Goal: Complete application form

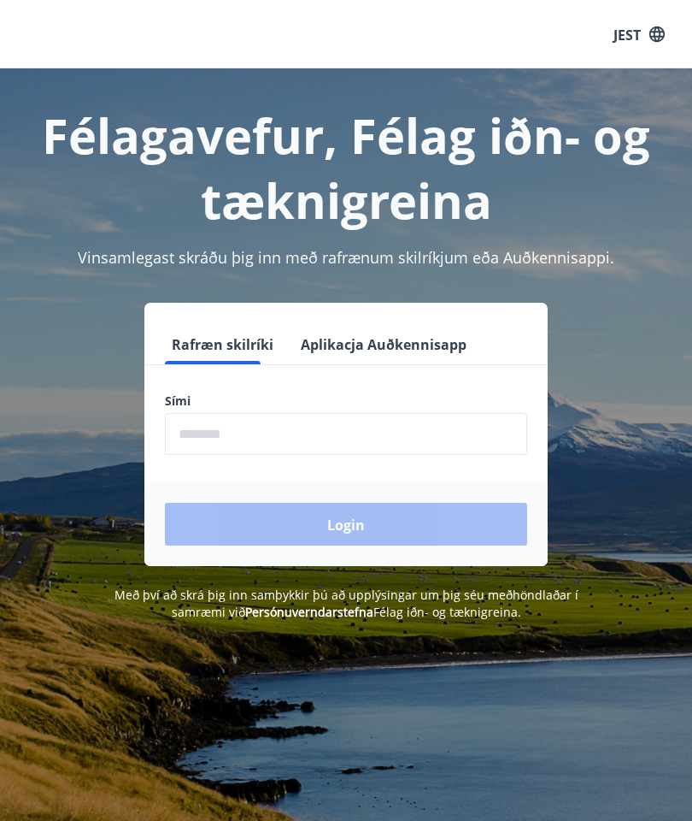
click at [453, 421] on input "phone" at bounding box center [346, 434] width 362 height 42
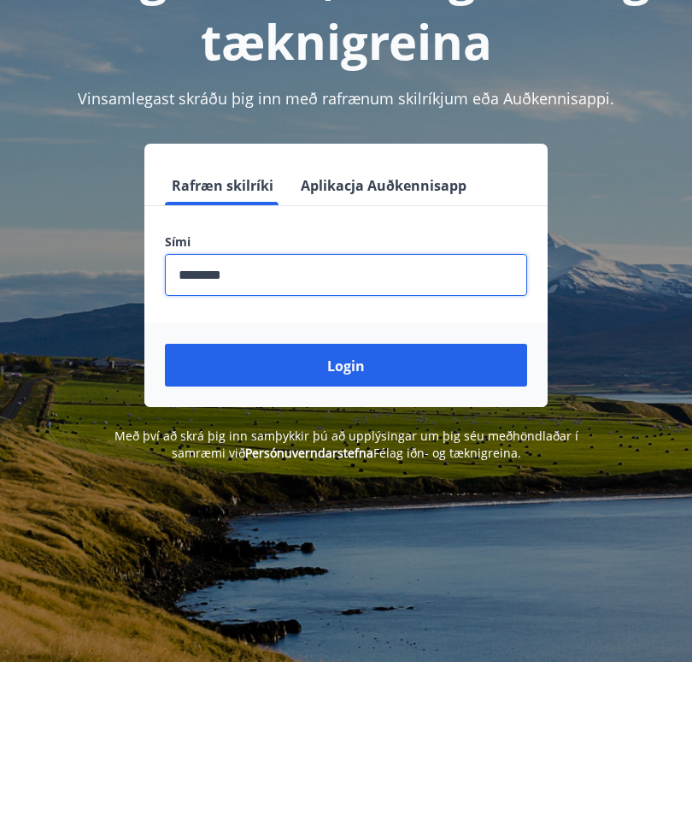
type input "********"
click at [422, 503] on button "Login" at bounding box center [346, 524] width 362 height 43
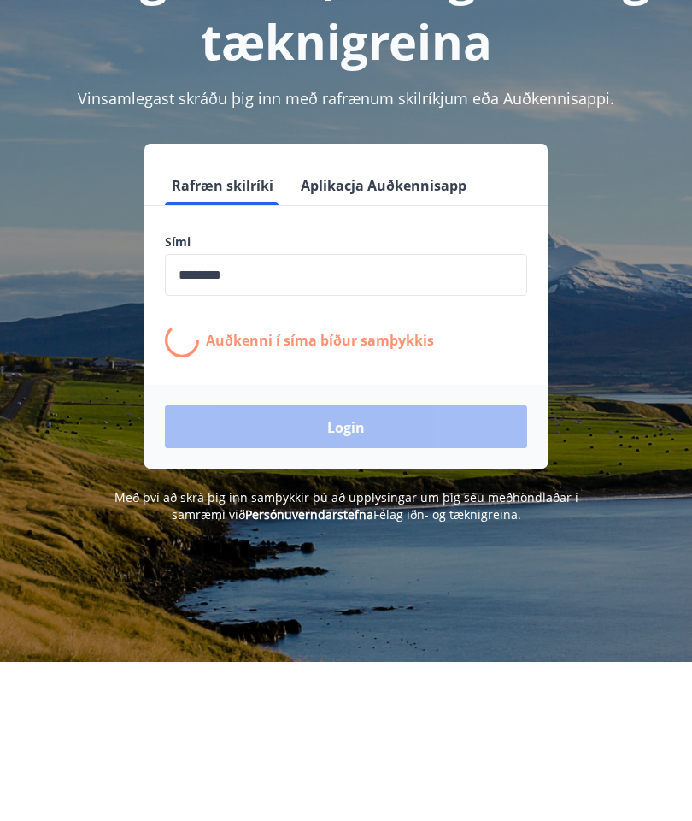
scroll to position [159, 0]
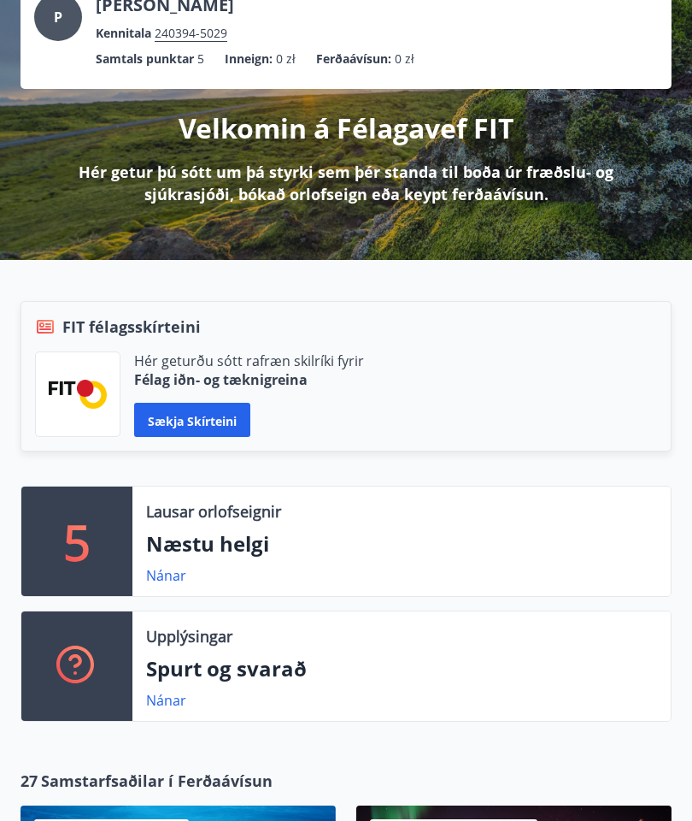
scroll to position [125, 0]
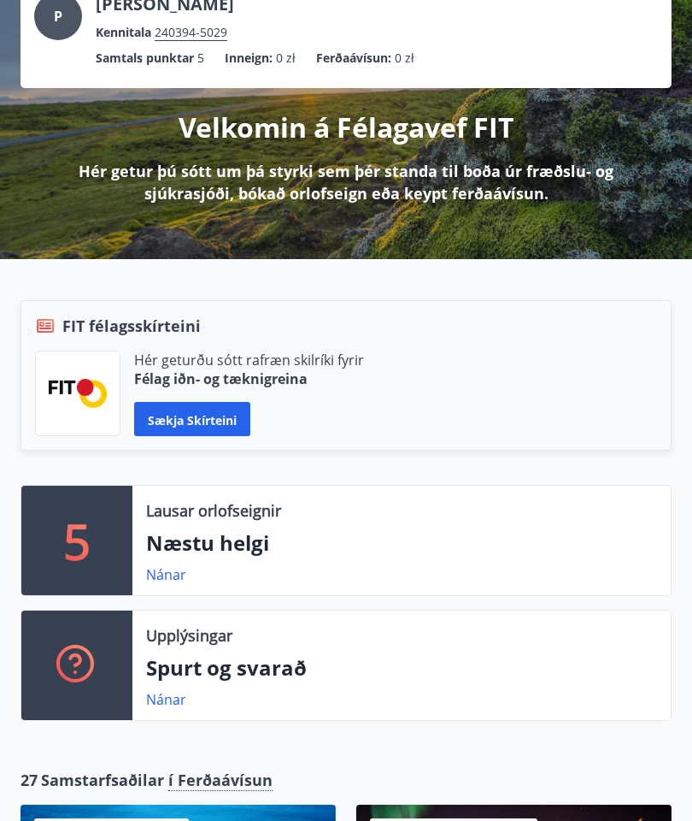
click at [186, 404] on button "Sækja skírteini" at bounding box center [192, 419] width 116 height 34
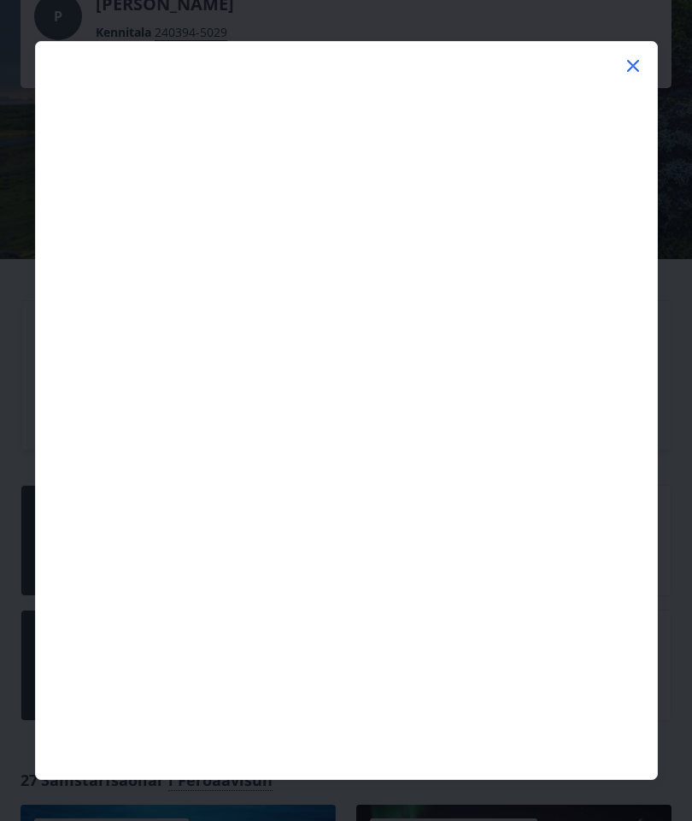
click at [643, 56] on icon at bounding box center [633, 66] width 21 height 21
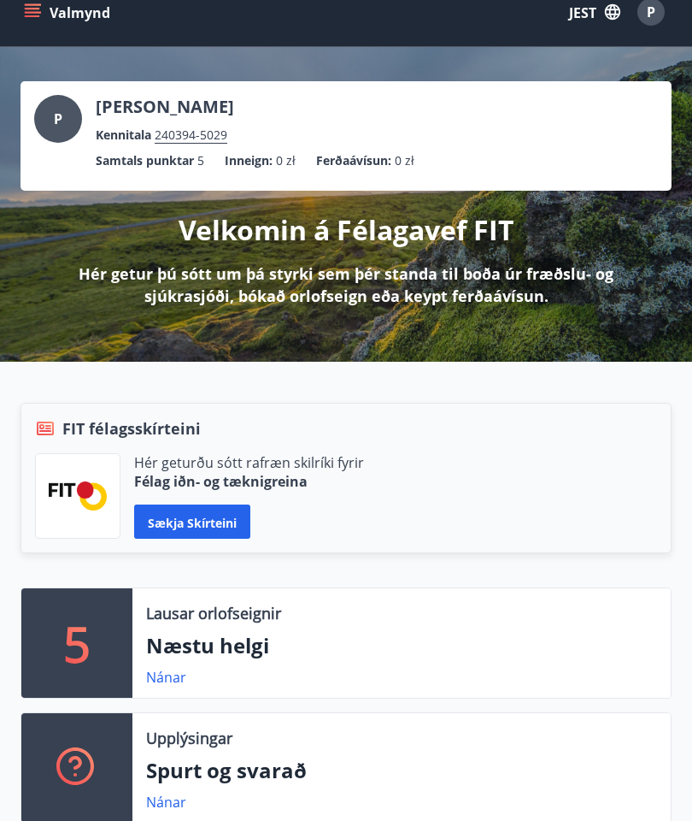
scroll to position [0, 0]
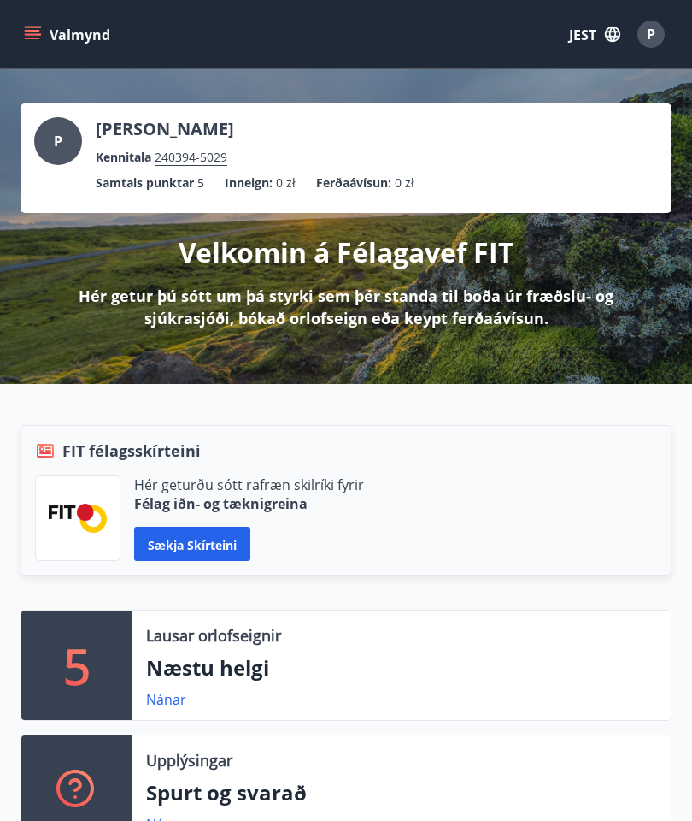
click at [594, 38] on font "JEST" at bounding box center [582, 35] width 27 height 19
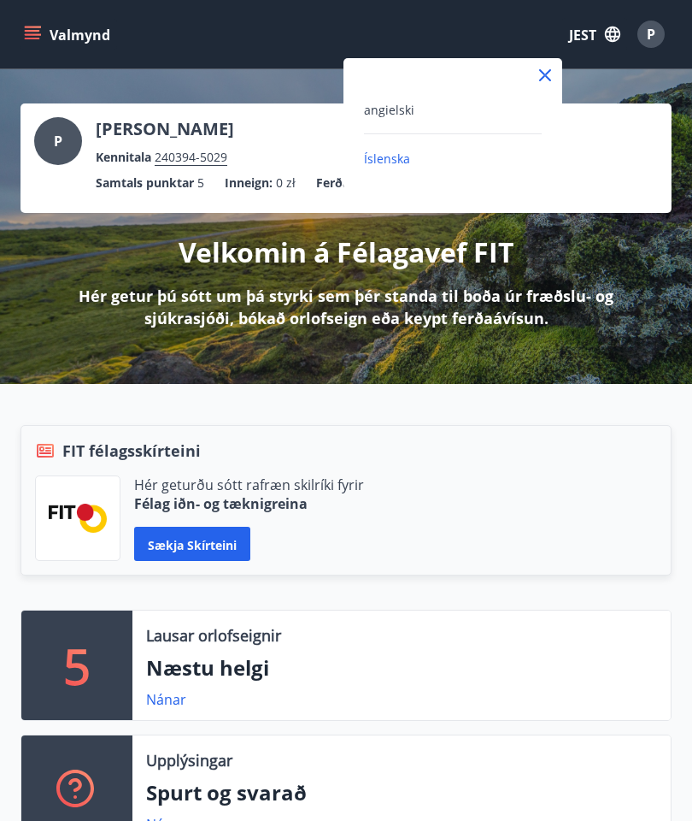
click at [398, 108] on font "angielski" at bounding box center [389, 110] width 50 height 16
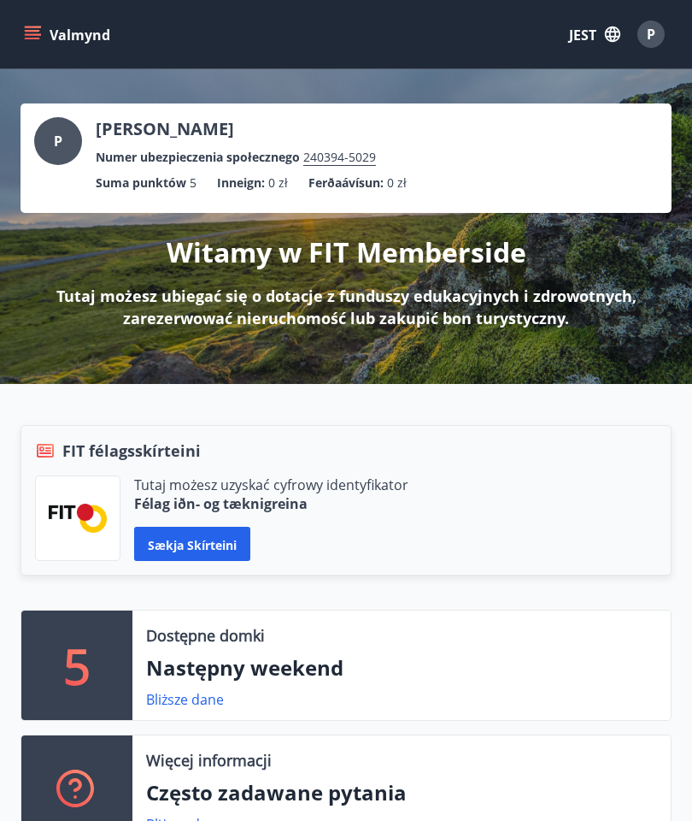
click at [657, 37] on div "P" at bounding box center [651, 34] width 27 height 27
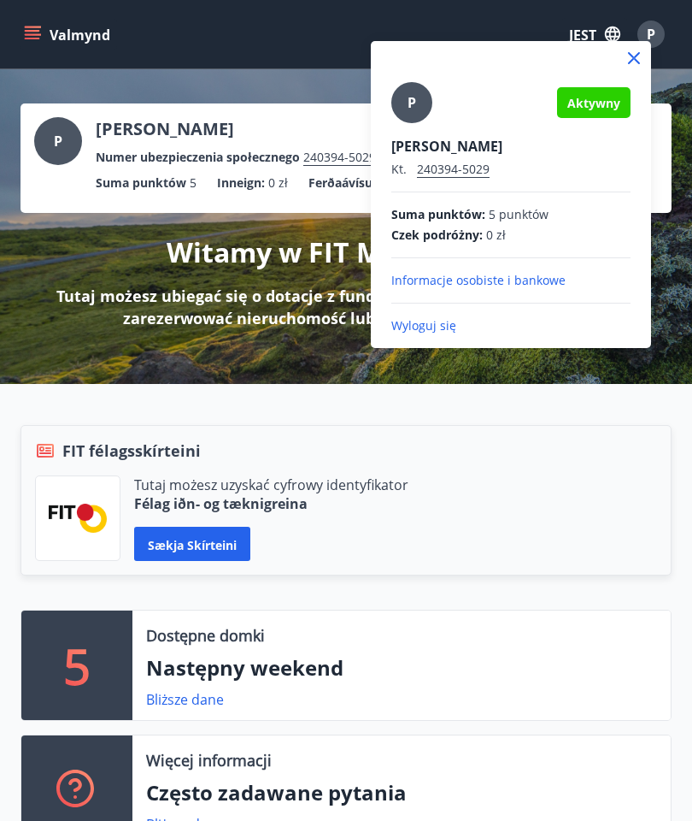
click at [2, 6] on div at bounding box center [346, 410] width 692 height 821
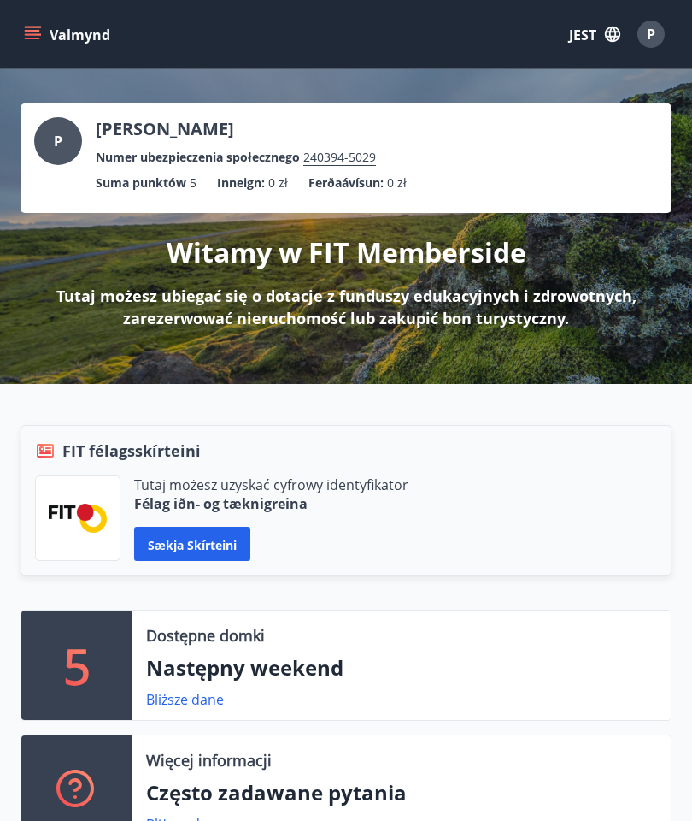
click at [38, 32] on icon "menu" at bounding box center [32, 31] width 15 height 2
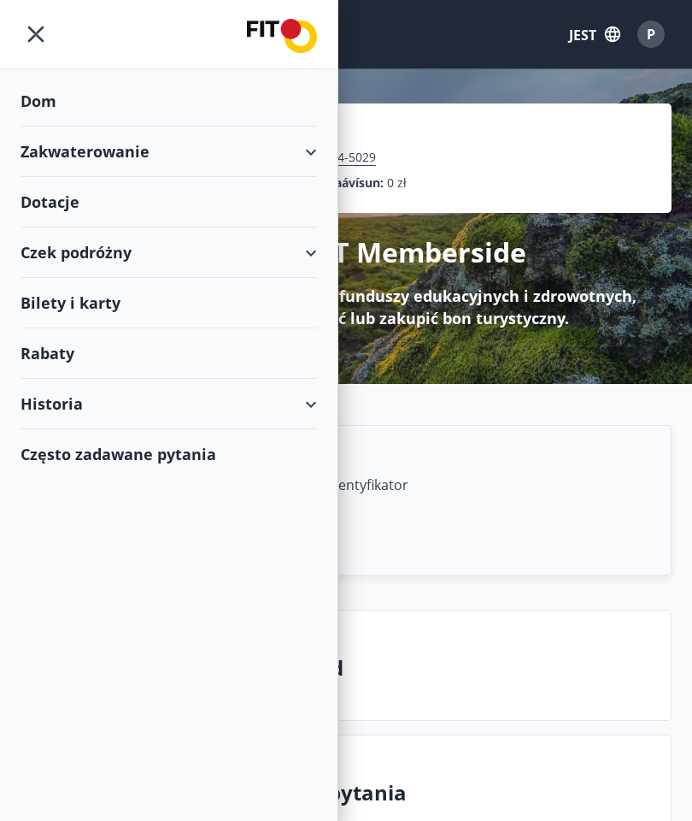
click at [43, 203] on font "Dotacje" at bounding box center [50, 202] width 59 height 21
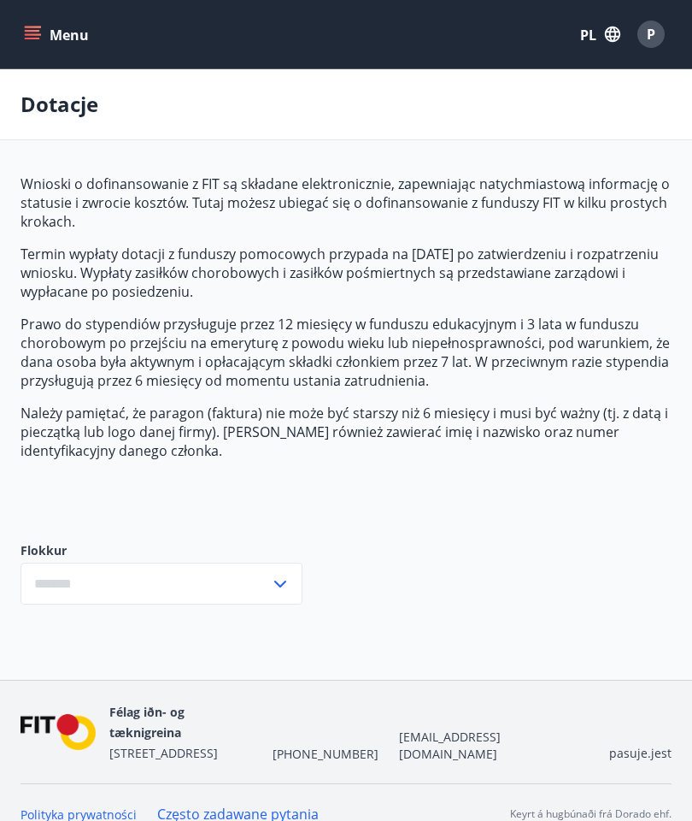
type input "***"
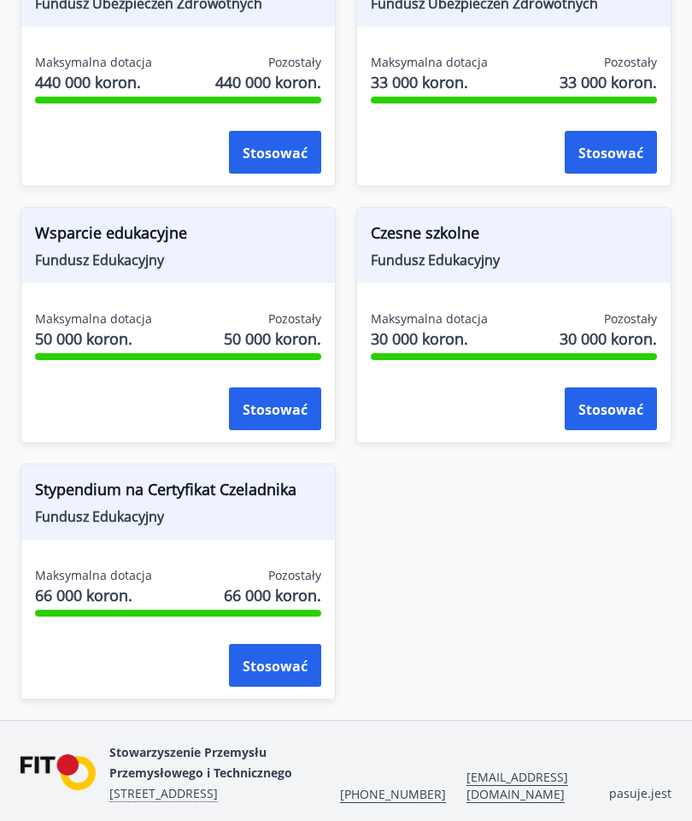
scroll to position [2002, 0]
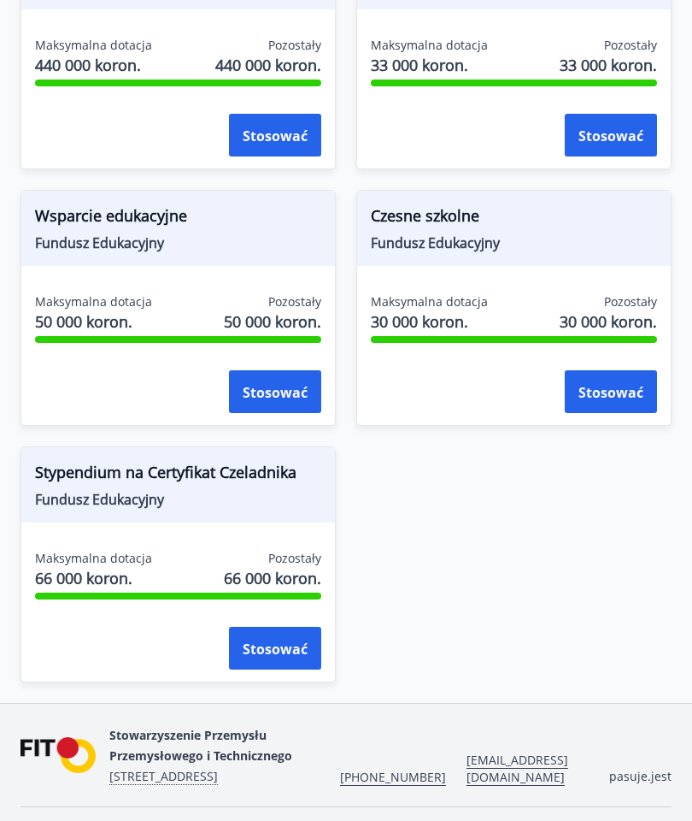
click at [274, 393] on button "Stosować" at bounding box center [275, 391] width 92 height 43
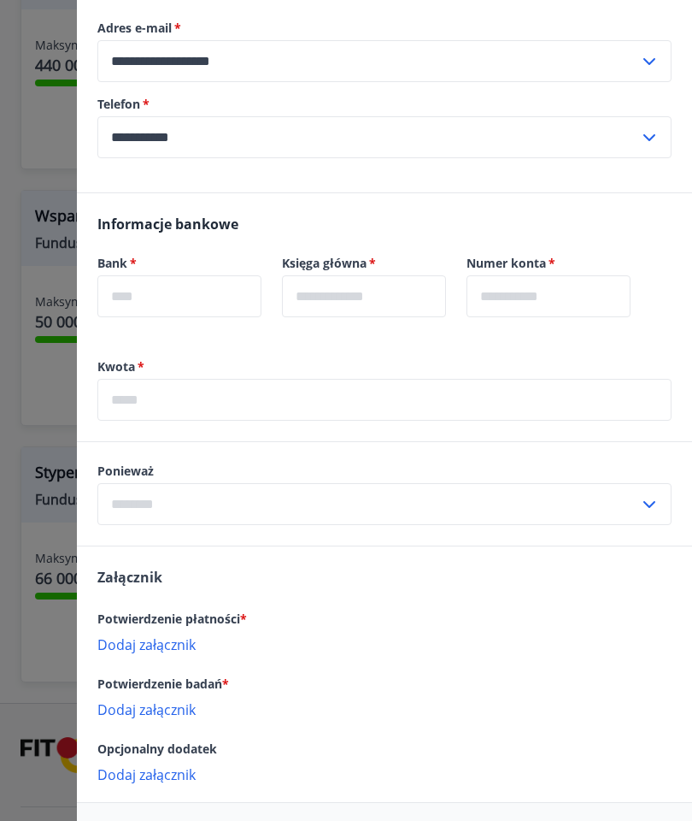
scroll to position [358, 0]
click at [176, 298] on input "text" at bounding box center [179, 297] width 164 height 42
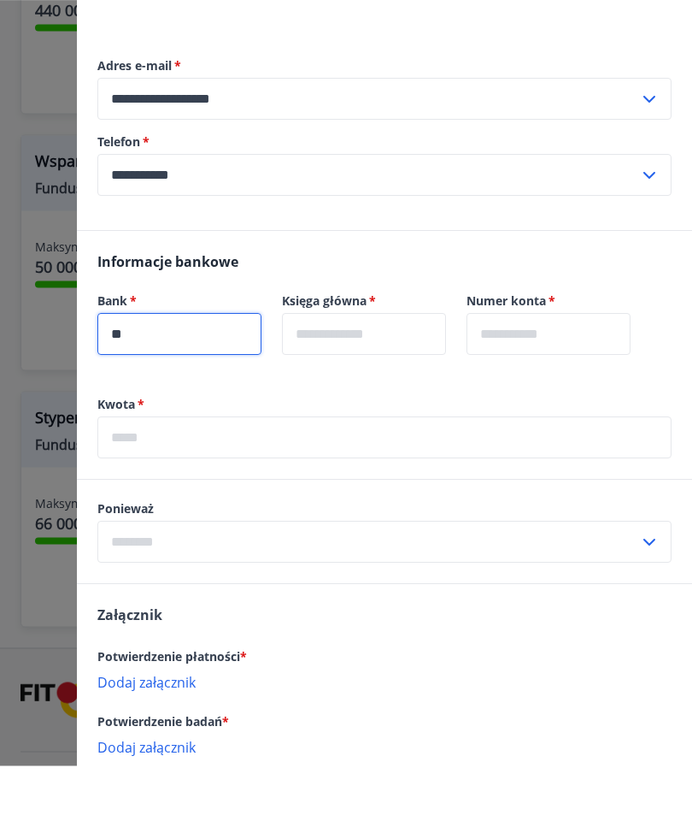
scroll to position [303, 0]
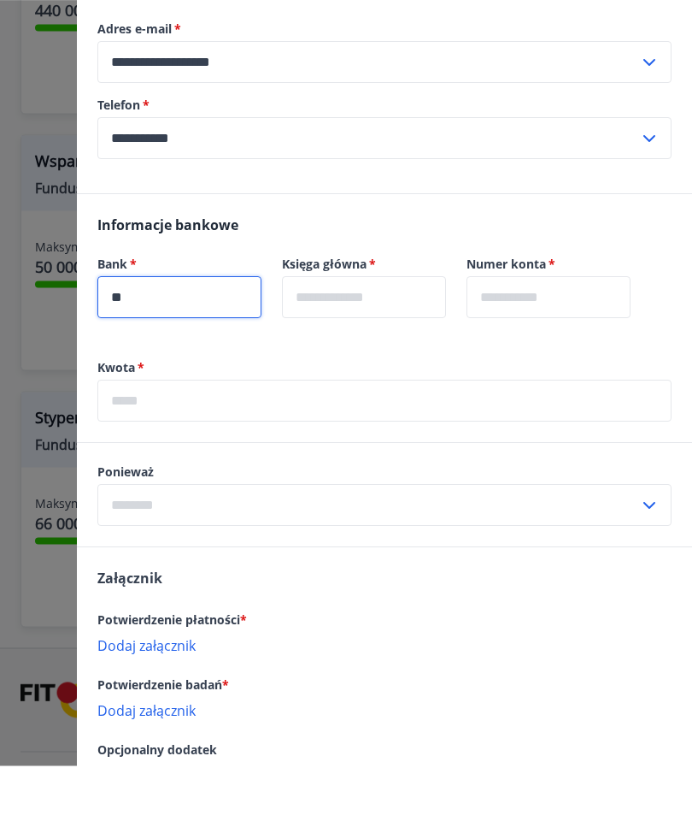
click at [192, 311] on label "Bank   *" at bounding box center [179, 319] width 164 height 17
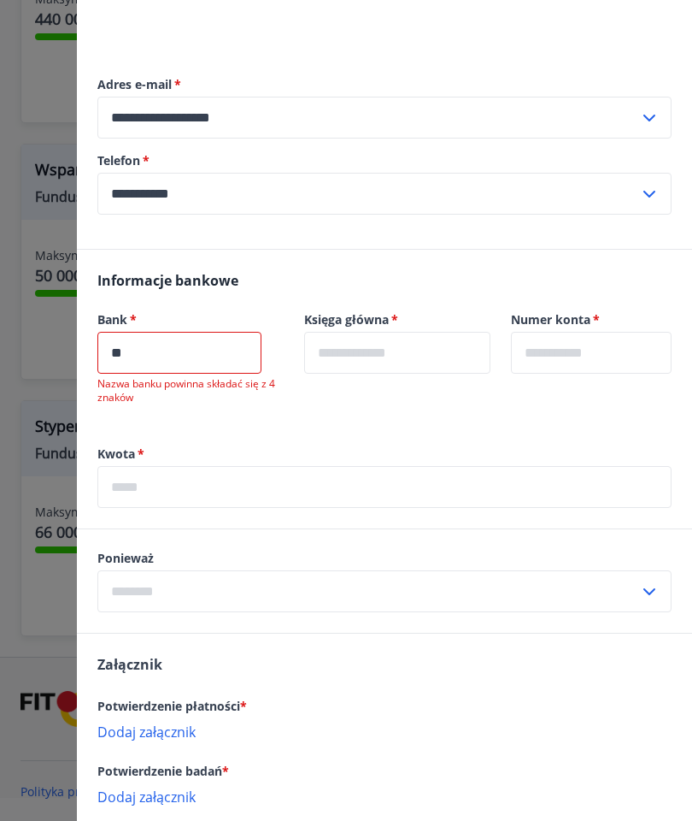
click at [240, 342] on input "**" at bounding box center [179, 353] width 164 height 42
click at [208, 370] on input "**" at bounding box center [179, 353] width 164 height 42
type input "*"
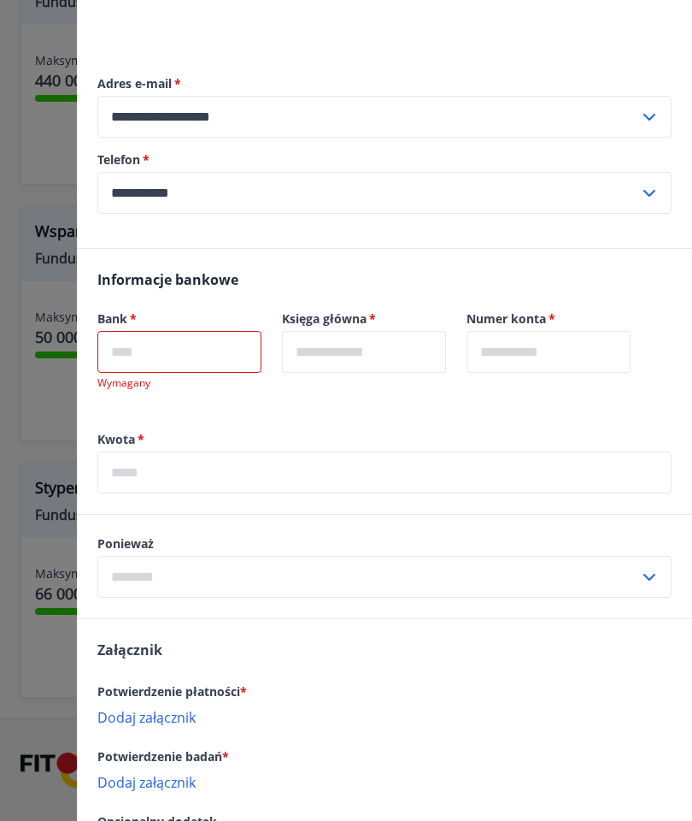
scroll to position [301, 0]
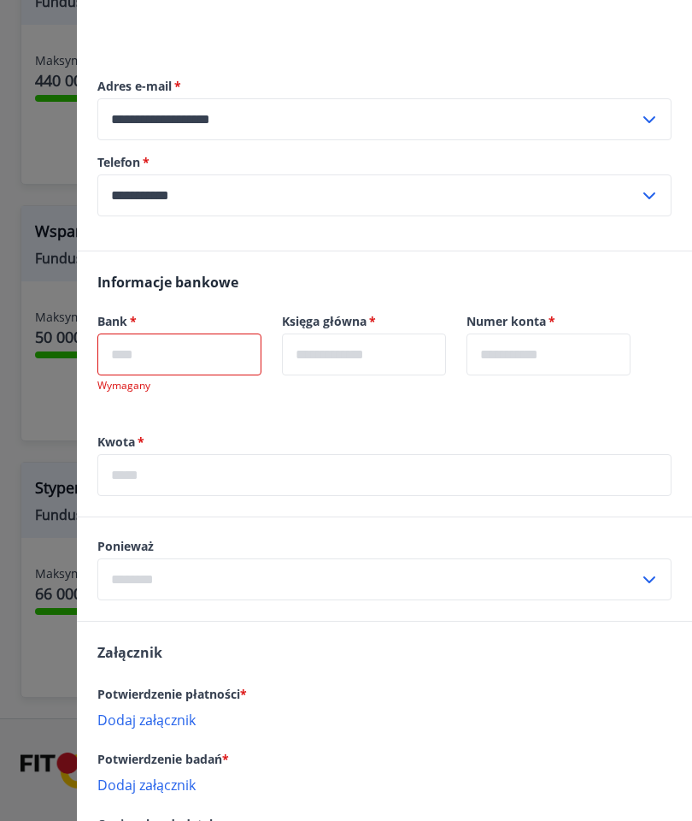
click at [191, 365] on input "text" at bounding box center [179, 354] width 164 height 42
click at [192, 351] on input "text" at bounding box center [179, 354] width 164 height 42
click at [227, 337] on input "text" at bounding box center [179, 354] width 164 height 42
click at [180, 361] on input "text" at bounding box center [179, 354] width 164 height 42
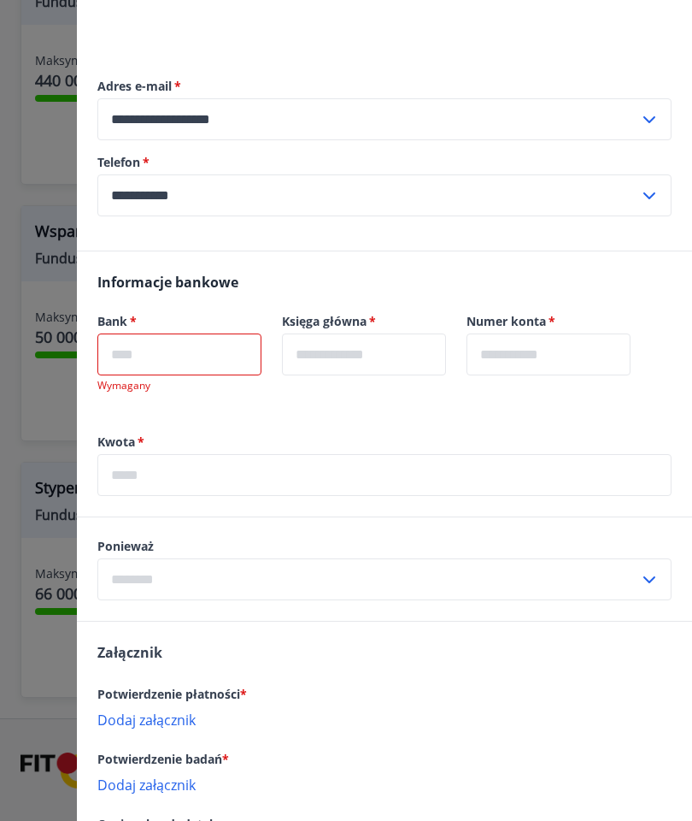
click at [194, 349] on input "text" at bounding box center [179, 354] width 164 height 42
click at [339, 242] on div "**********" at bounding box center [384, 147] width 575 height 207
click at [232, 371] on input "text" at bounding box center [179, 354] width 164 height 42
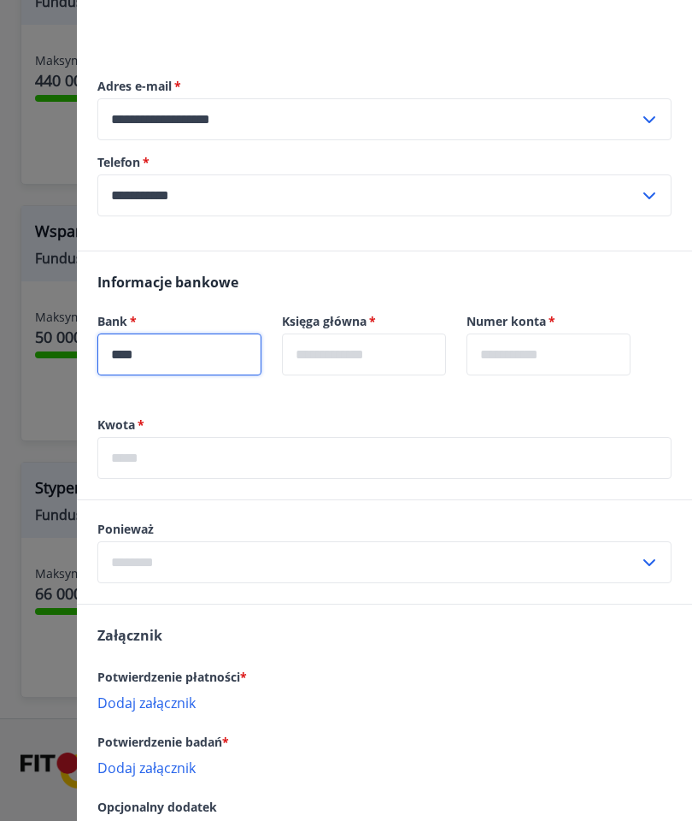
type input "****"
click at [413, 349] on input "text" at bounding box center [364, 354] width 164 height 42
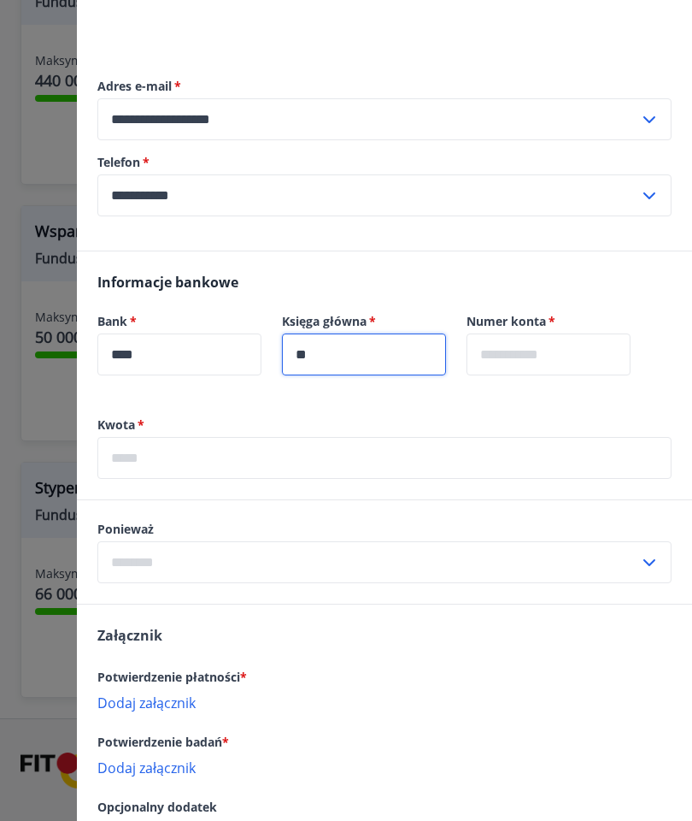
type input "*"
click at [221, 355] on input "****" at bounding box center [179, 354] width 164 height 42
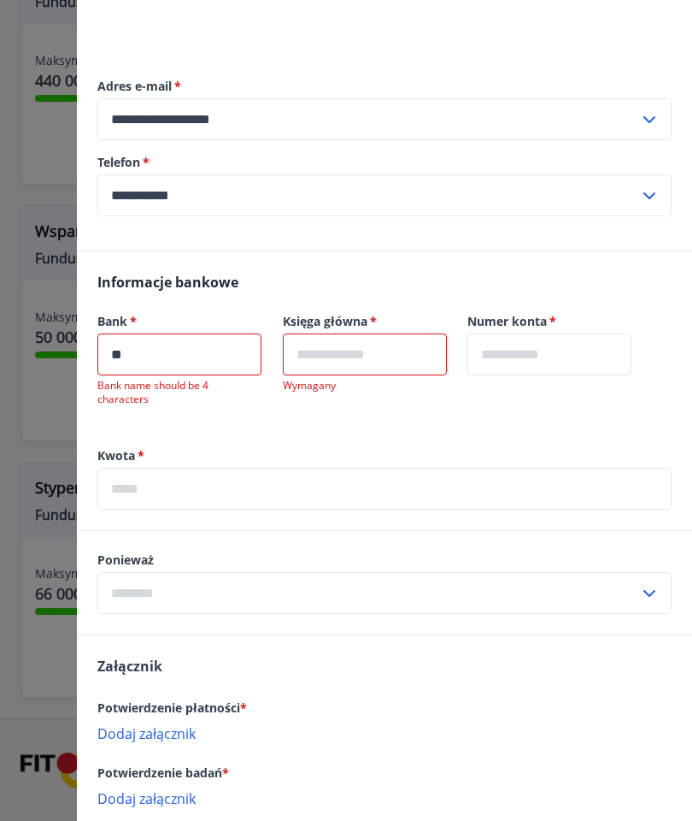
type input "*"
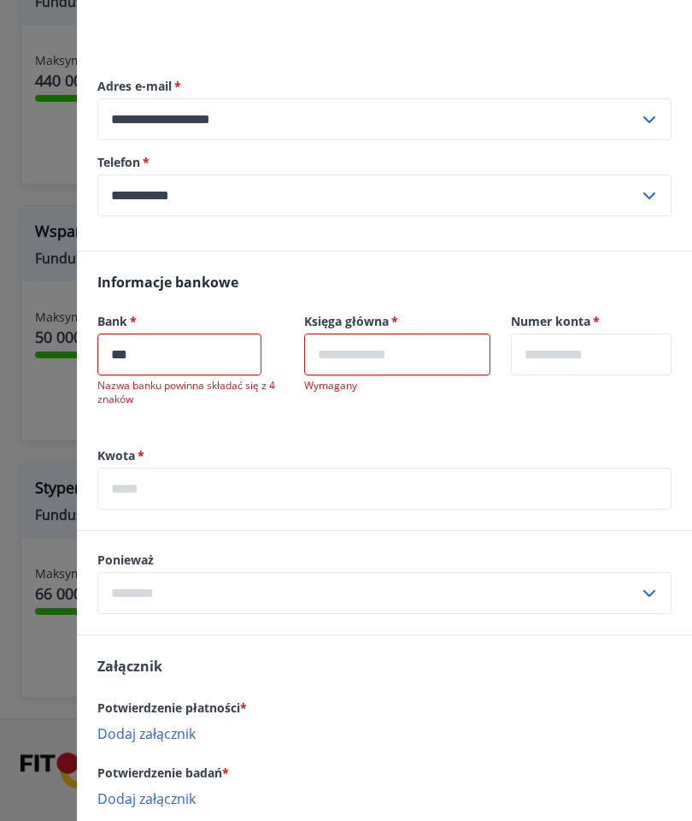
type input "****"
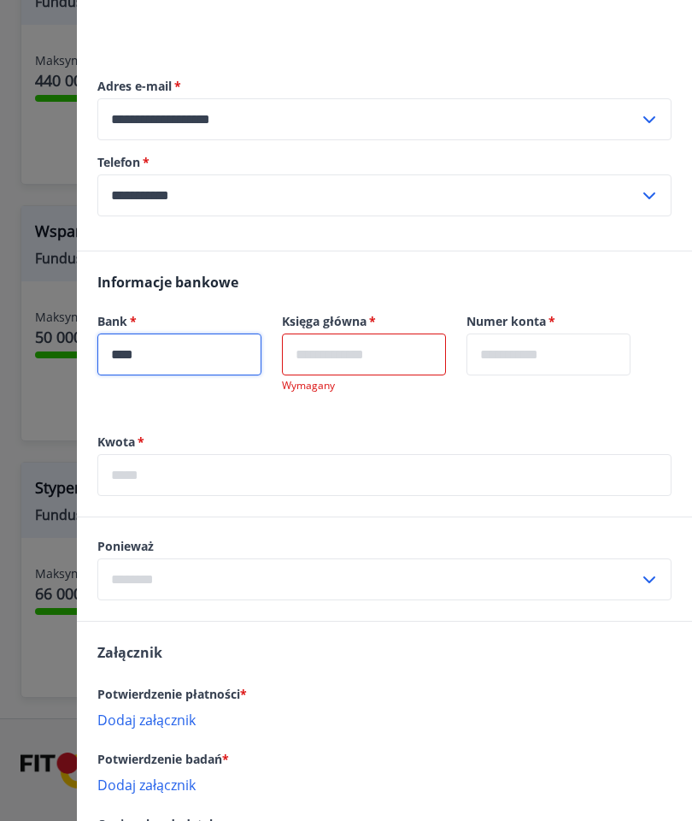
click at [430, 357] on input "text" at bounding box center [364, 354] width 164 height 42
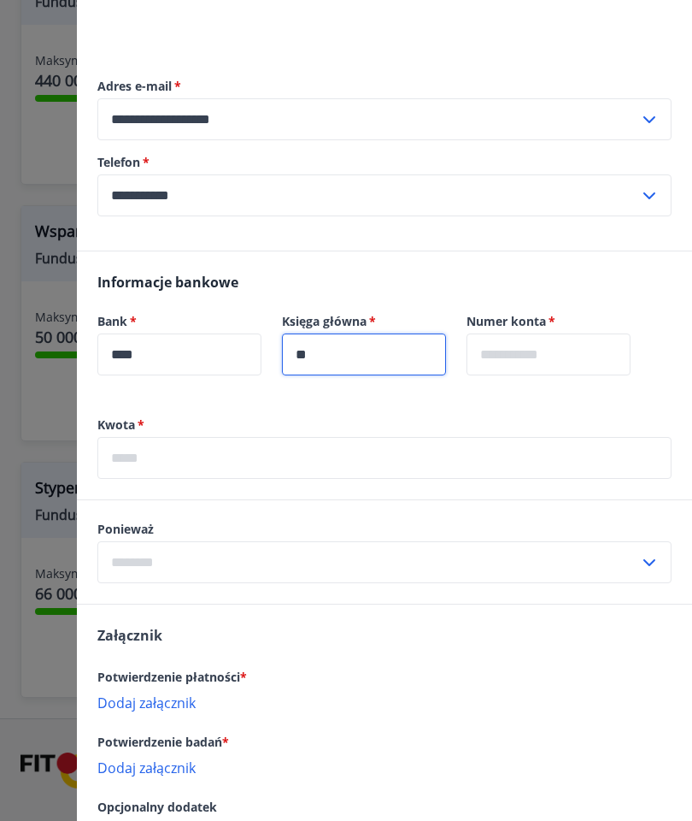
type input "**"
click at [601, 345] on input "text" at bounding box center [549, 354] width 164 height 42
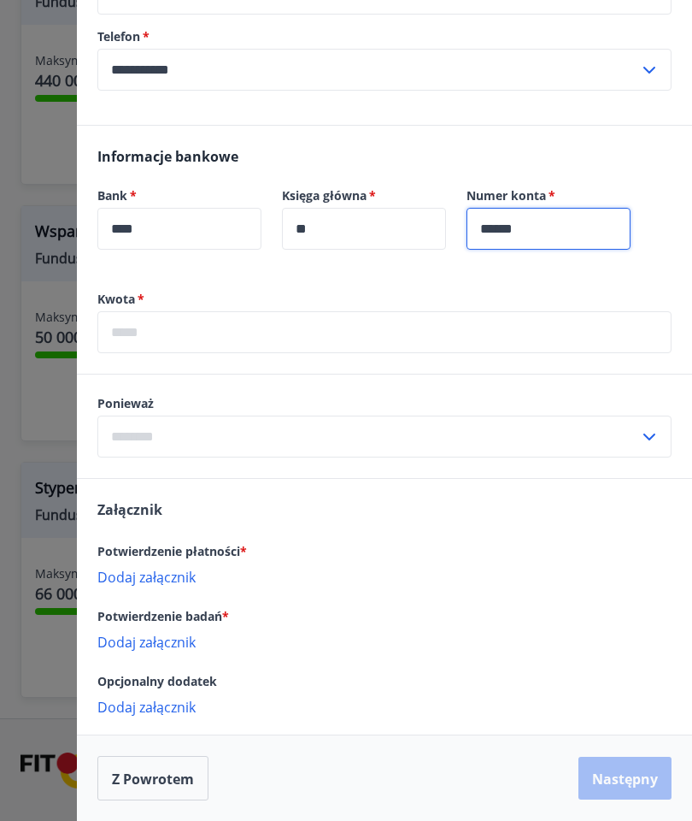
scroll to position [427, 0]
type input "******"
click at [472, 324] on input "text" at bounding box center [384, 332] width 575 height 42
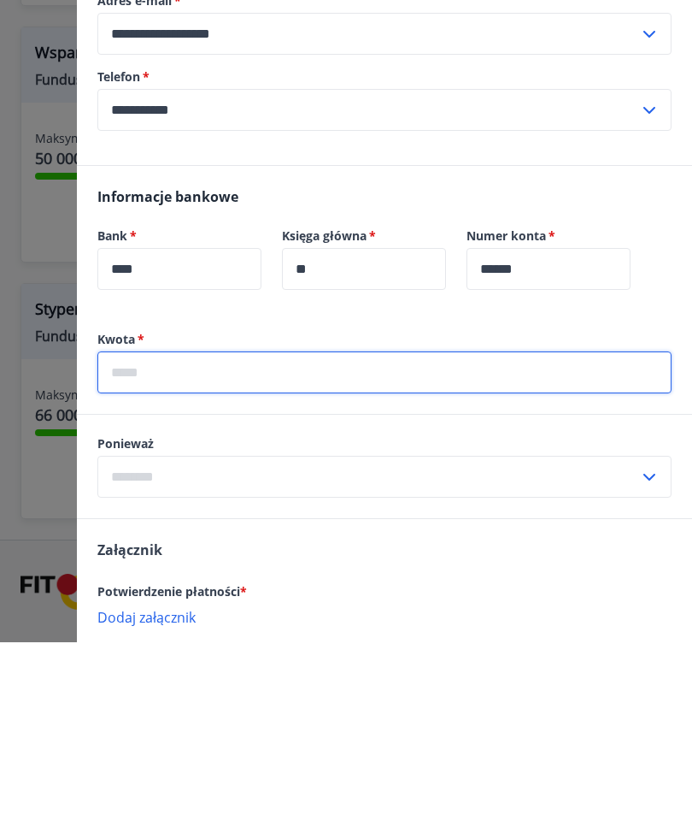
scroll to position [205, 0]
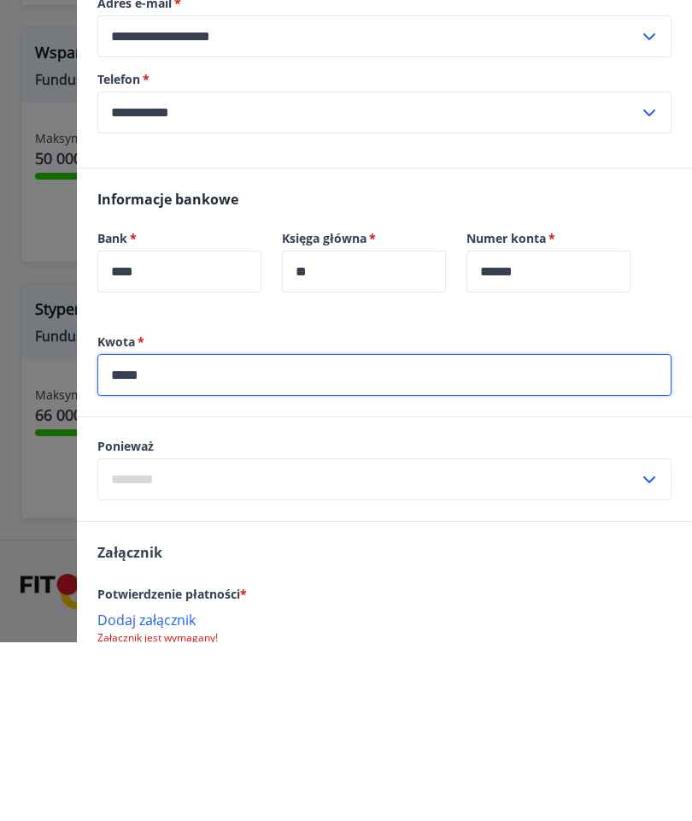
type input "*****"
click at [570, 637] on input "text" at bounding box center [368, 658] width 542 height 42
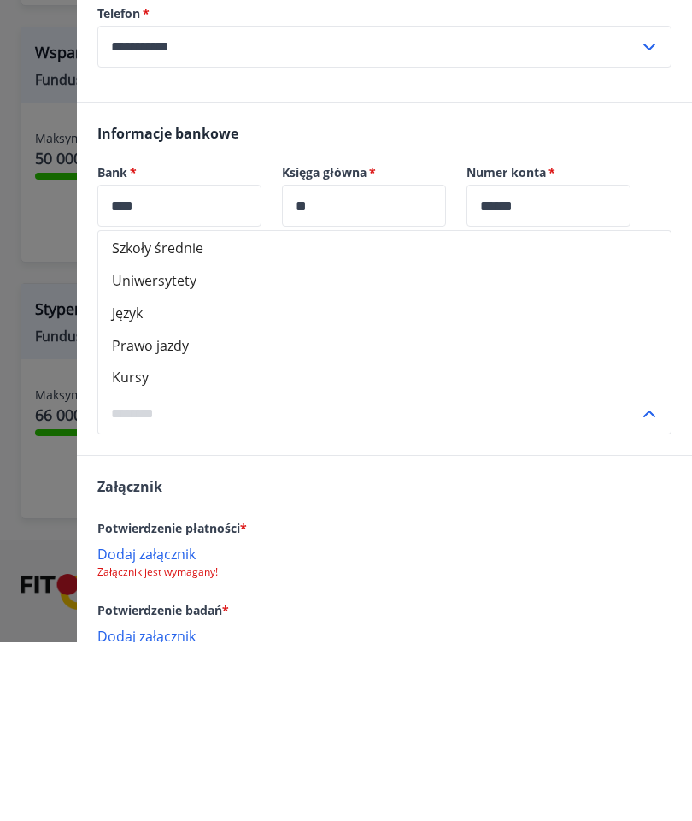
scroll to position [256, 0]
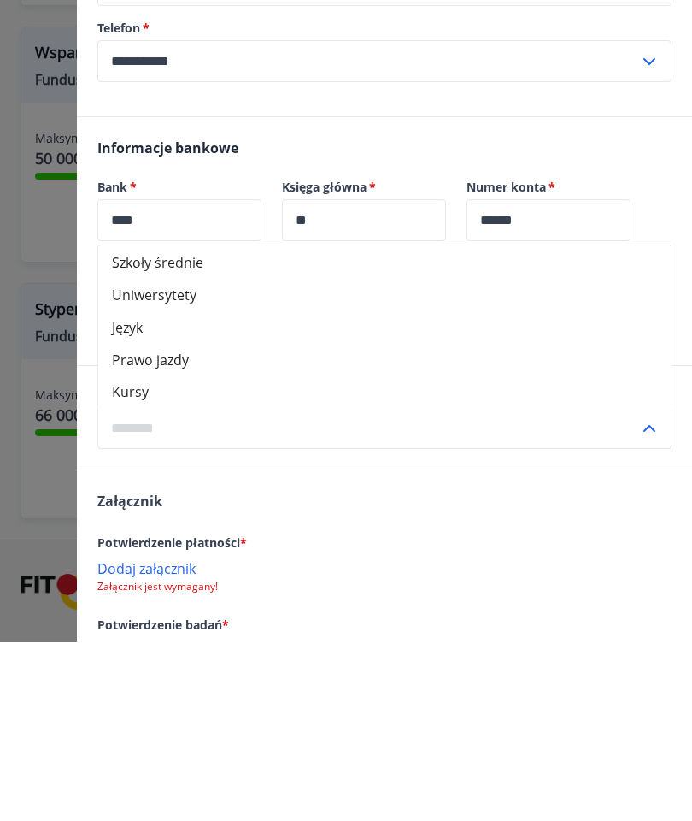
click at [141, 497] on font "Język" at bounding box center [127, 506] width 31 height 19
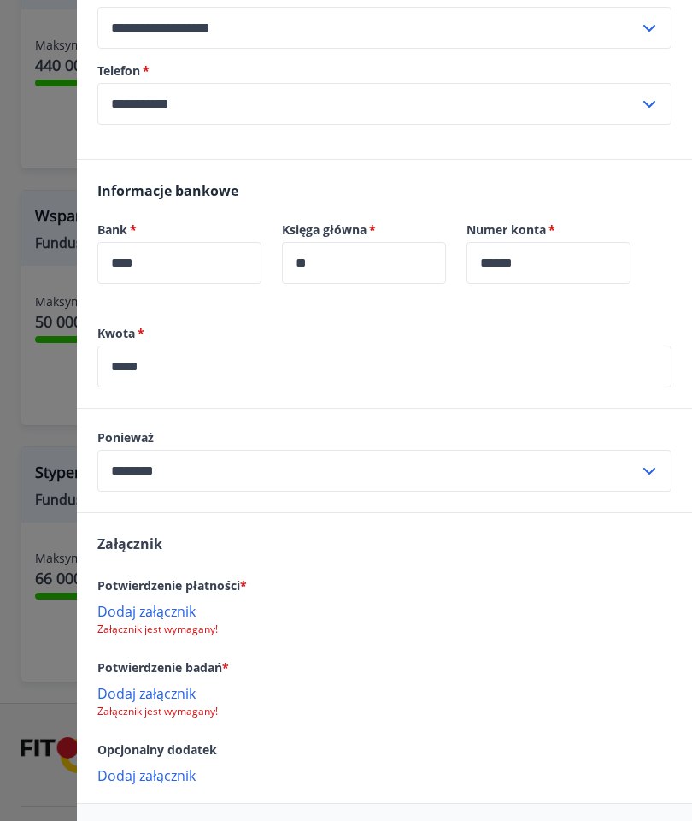
scroll to position [392, 0]
click at [354, 470] on input "********" at bounding box center [368, 471] width 542 height 42
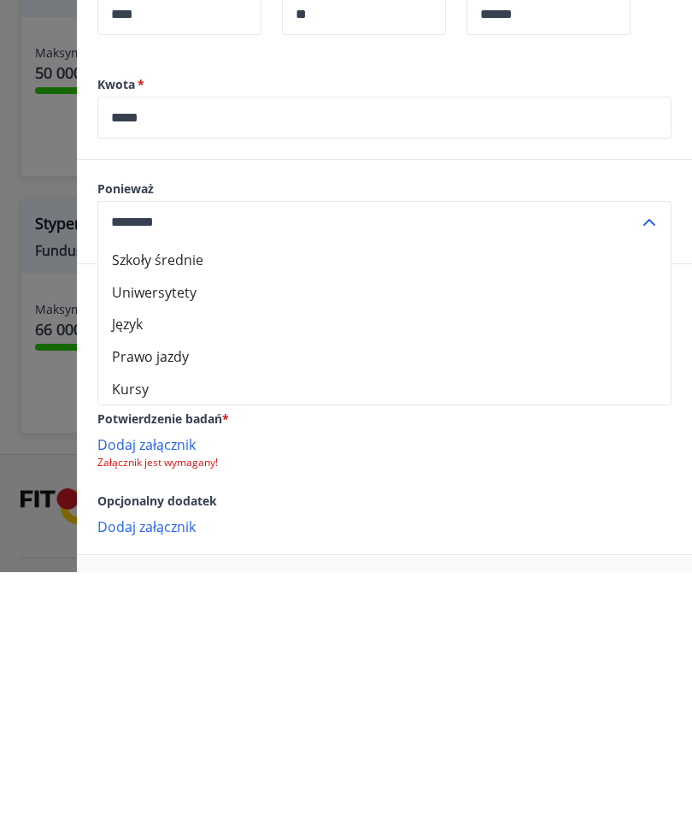
click at [143, 628] on font "Kursy" at bounding box center [130, 637] width 37 height 19
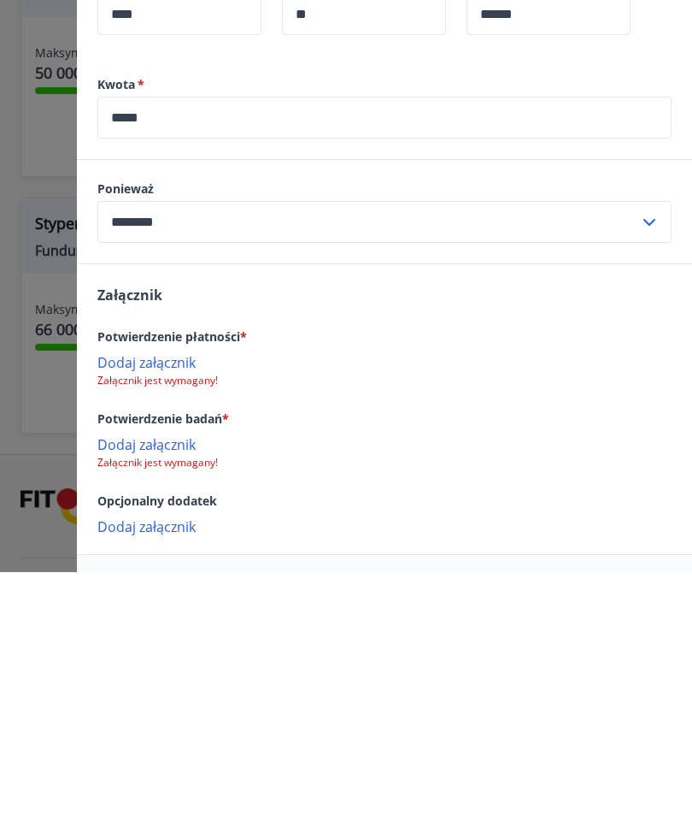
scroll to position [2071, 0]
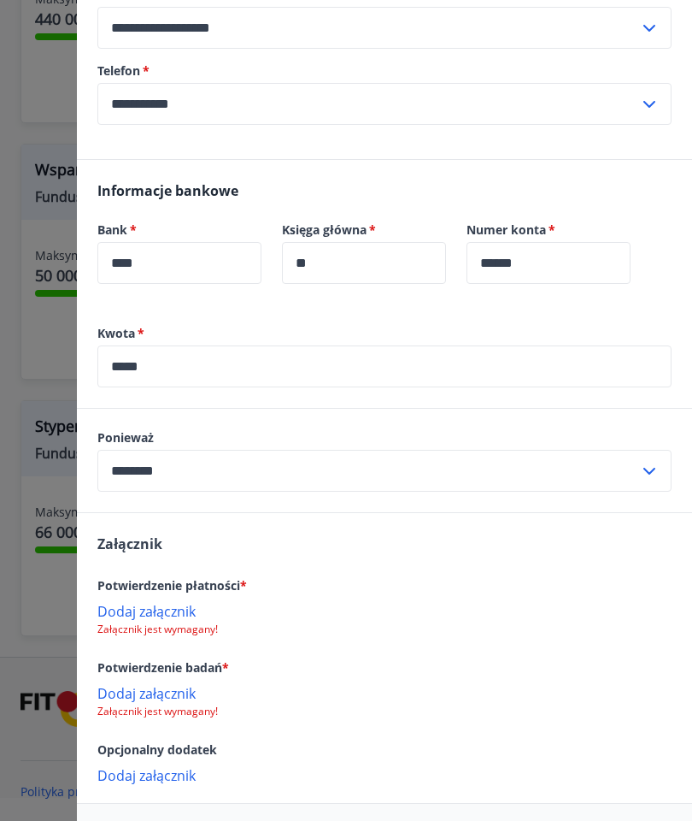
click at [383, 468] on input "********" at bounding box center [368, 471] width 542 height 42
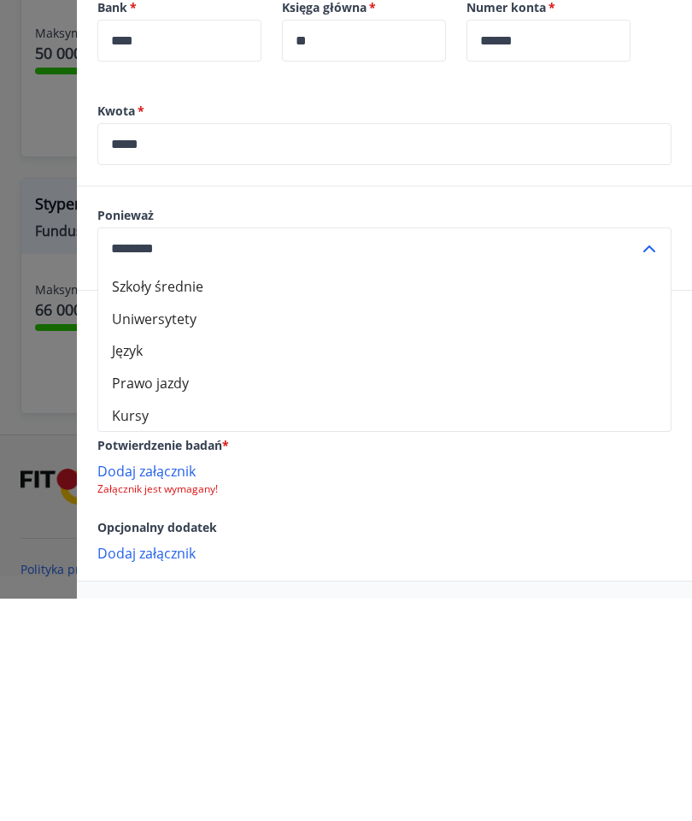
click at [147, 628] on font "Kursy" at bounding box center [130, 637] width 37 height 19
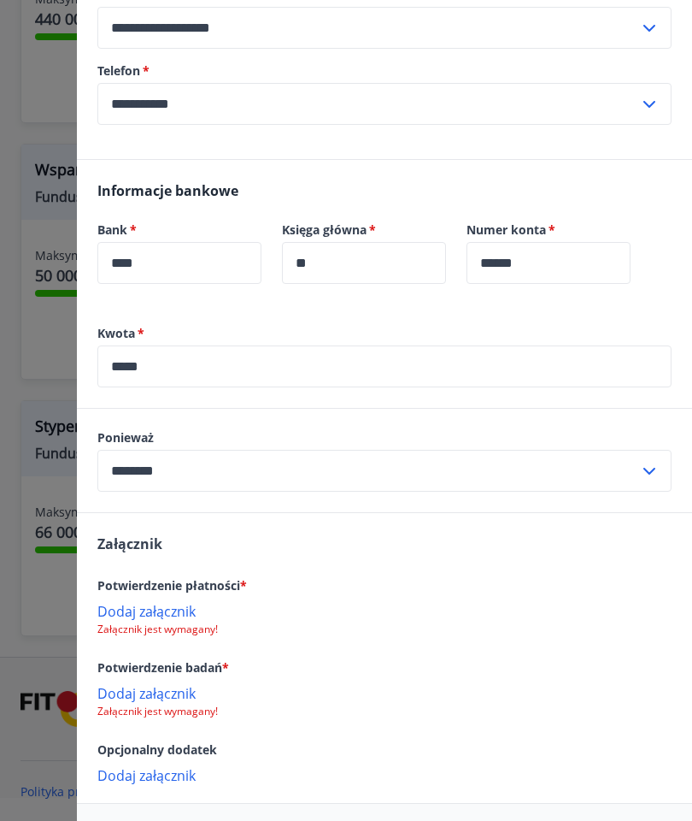
click at [245, 467] on input "********" at bounding box center [368, 471] width 542 height 42
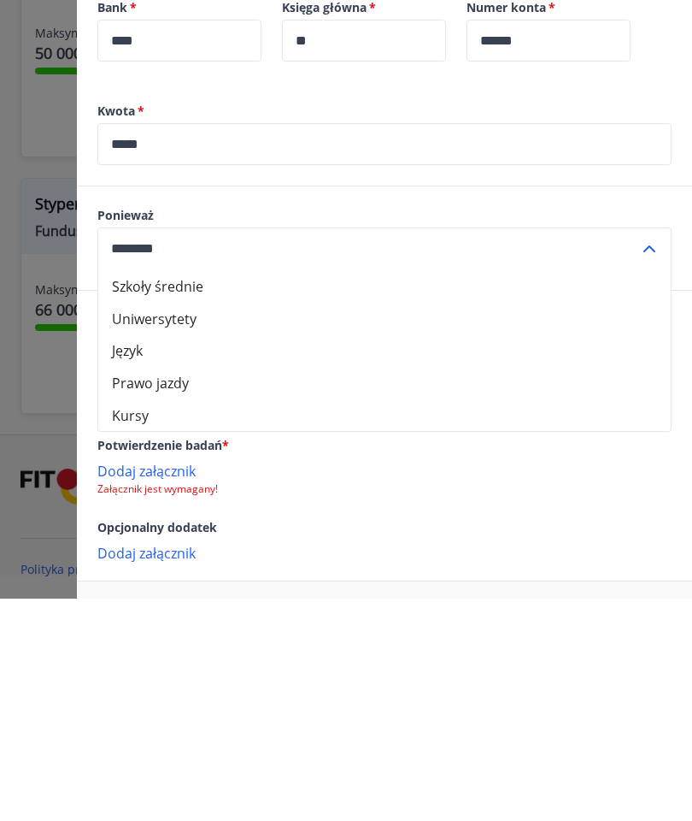
click at [140, 563] on font "Język" at bounding box center [127, 572] width 31 height 19
type input "********"
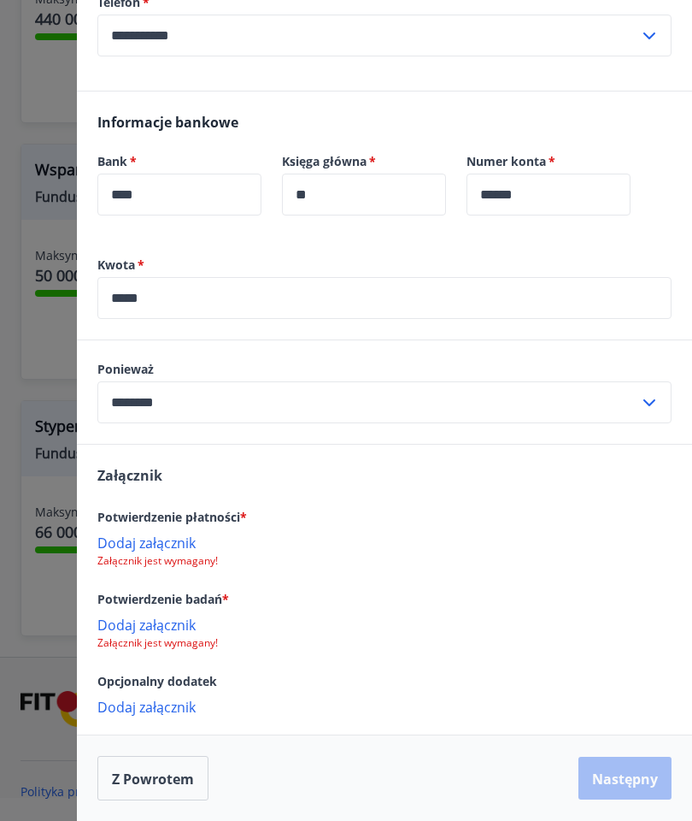
scroll to position [461, 0]
click at [175, 542] on font "Dodaj załącznik" at bounding box center [146, 542] width 98 height 19
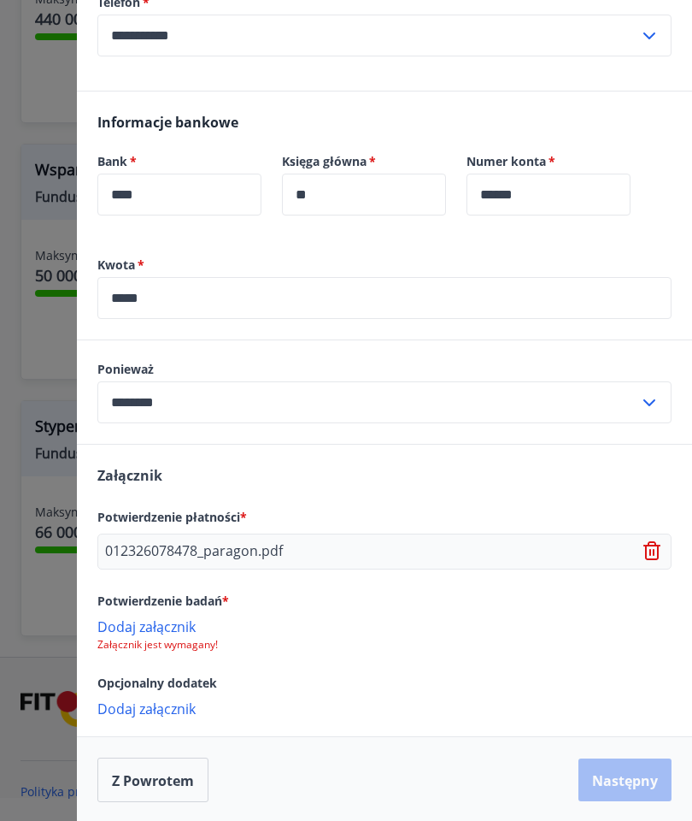
click at [265, 551] on font "012326078478_paragon.pdf" at bounding box center [194, 550] width 178 height 19
click at [262, 536] on div "012326078478_paragon.pdf" at bounding box center [384, 551] width 575 height 36
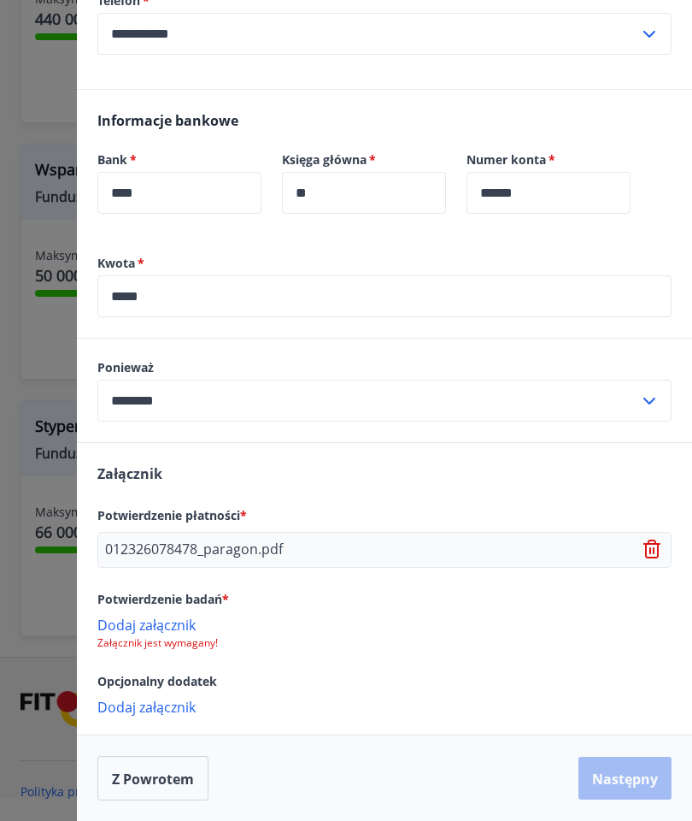
scroll to position [463, 0]
click at [183, 633] on font "Dodaj załącznik" at bounding box center [146, 625] width 98 height 19
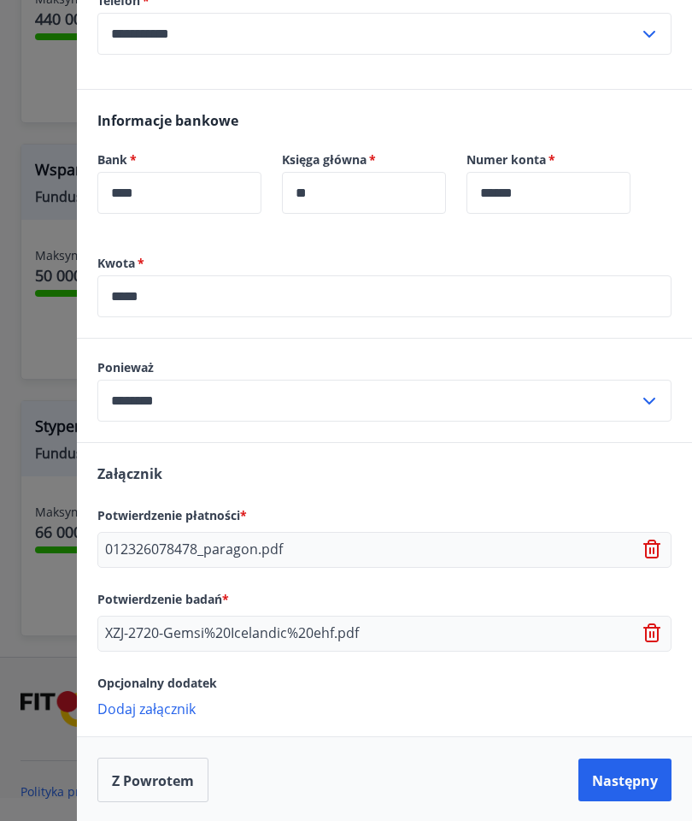
click at [657, 634] on icon at bounding box center [654, 633] width 21 height 21
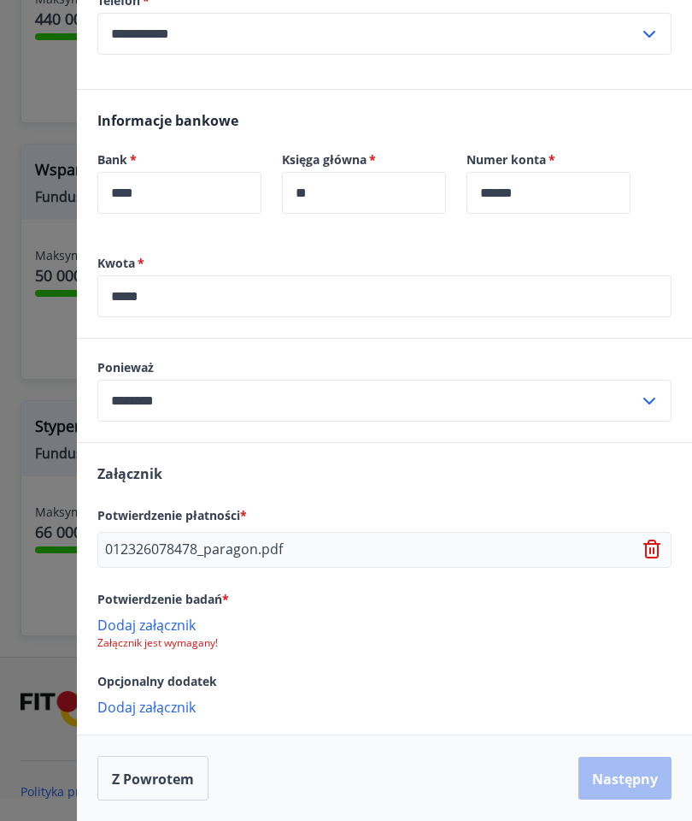
click at [170, 622] on font "Dodaj załącznik" at bounding box center [146, 625] width 98 height 19
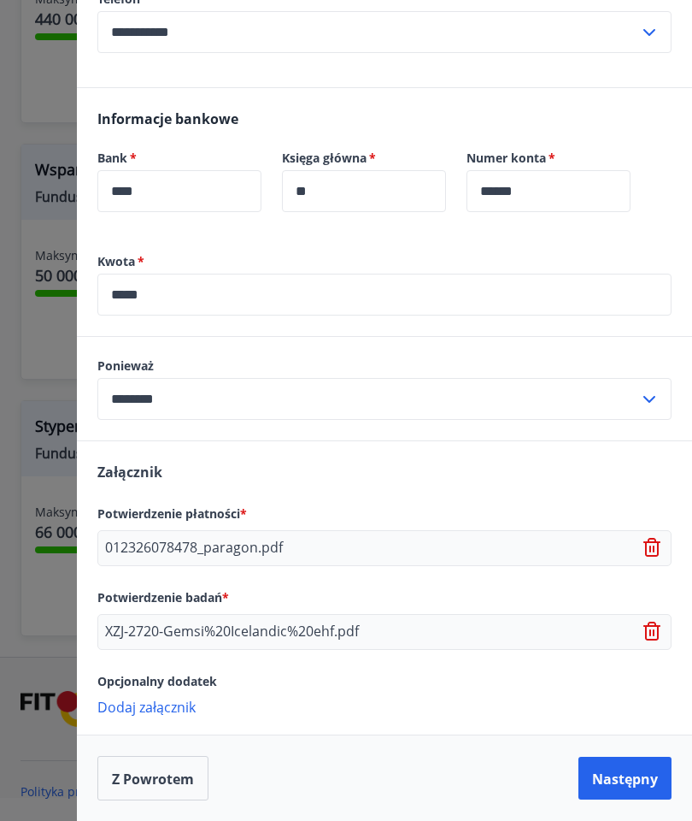
scroll to position [464, 0]
click at [625, 768] on font "Następny" at bounding box center [625, 778] width 66 height 21
click at [632, 775] on font "Następny" at bounding box center [625, 778] width 66 height 19
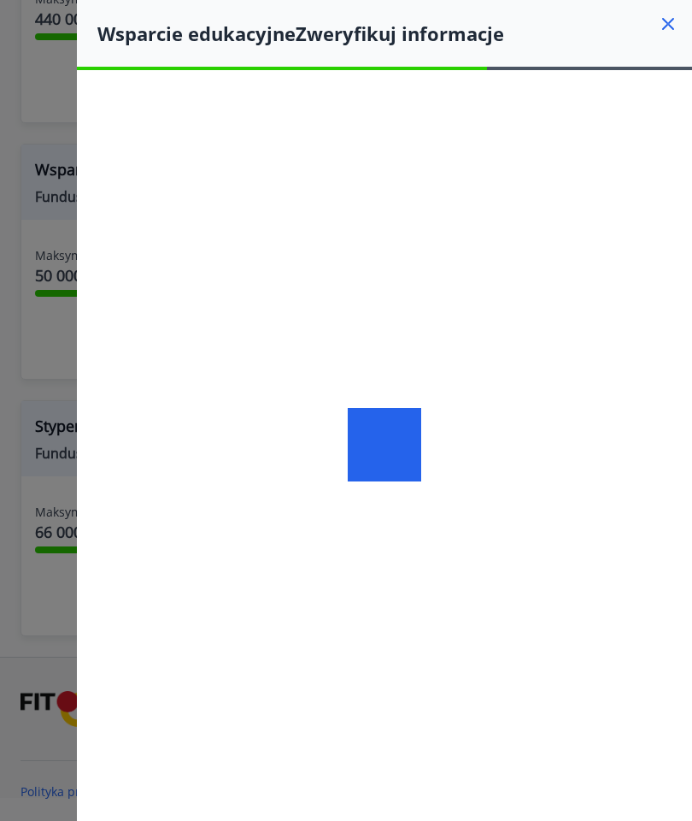
scroll to position [67, 0]
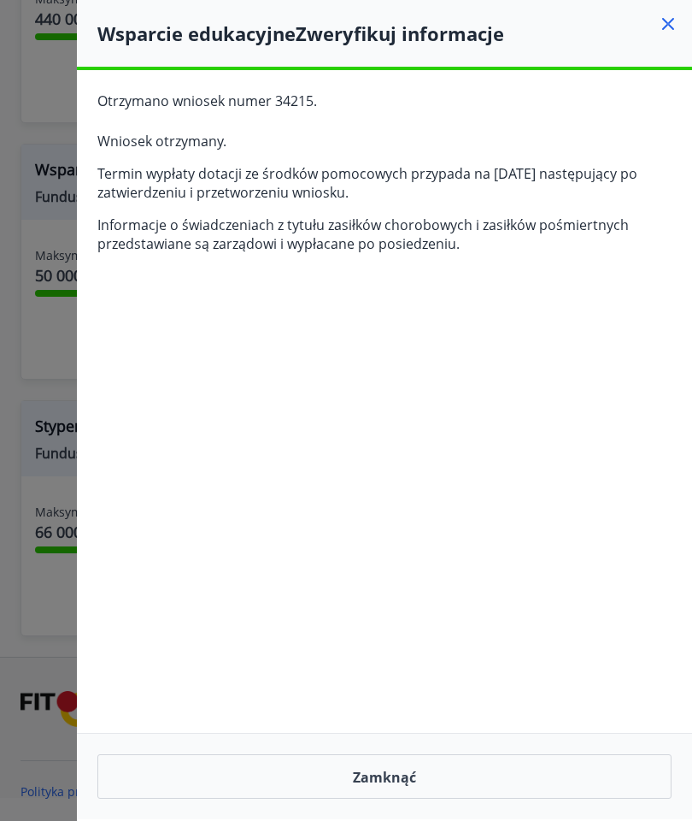
click at [155, 769] on button "Zamknąć" at bounding box center [384, 776] width 575 height 44
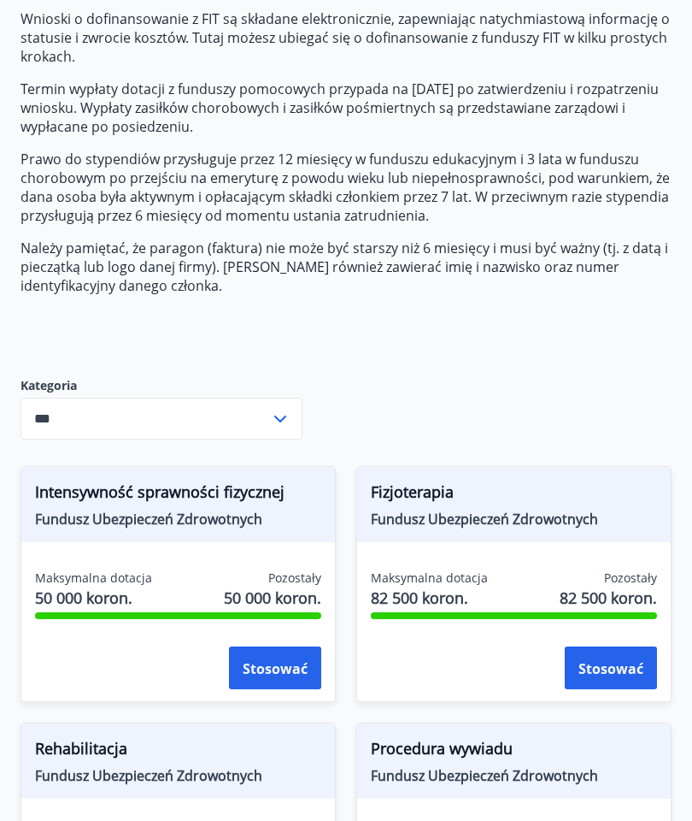
scroll to position [0, 0]
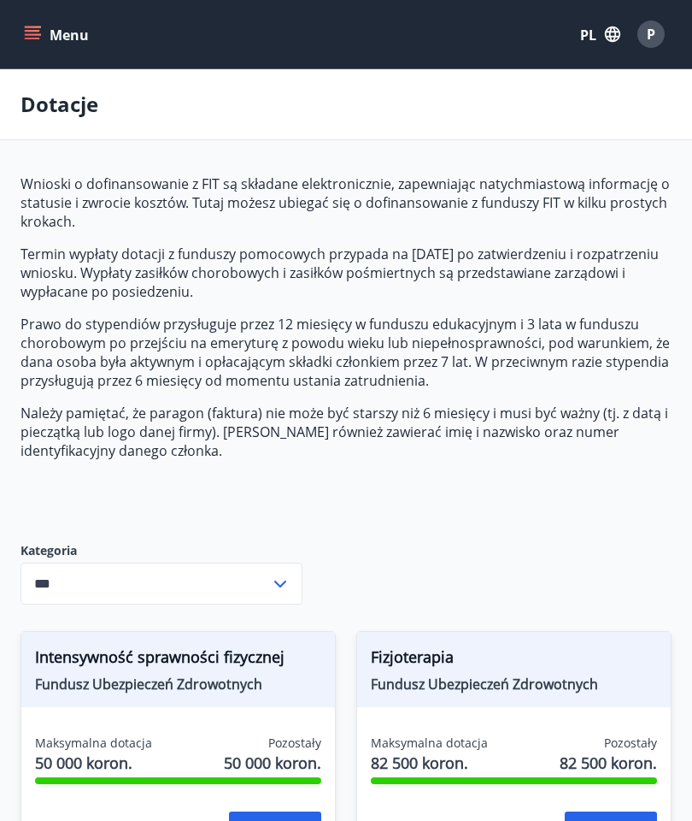
click at [649, 29] on font "P" at bounding box center [651, 34] width 9 height 19
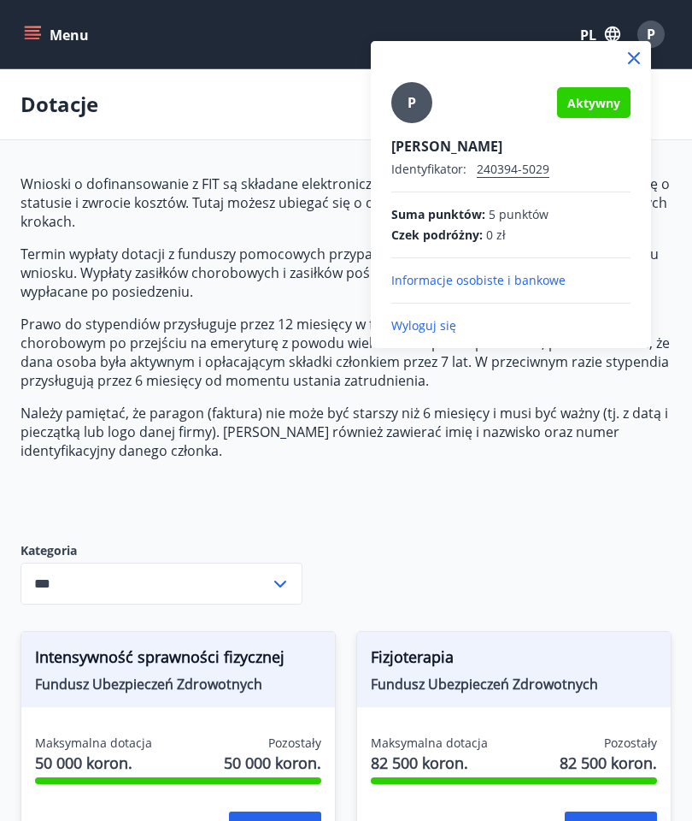
click at [173, 462] on div at bounding box center [346, 410] width 692 height 821
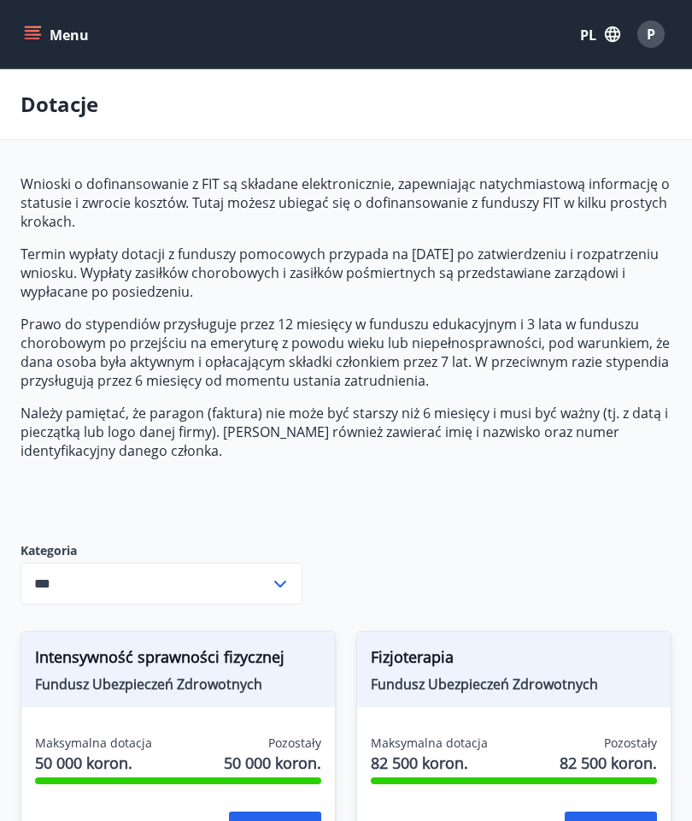
click at [34, 31] on icon "menu" at bounding box center [32, 31] width 15 height 2
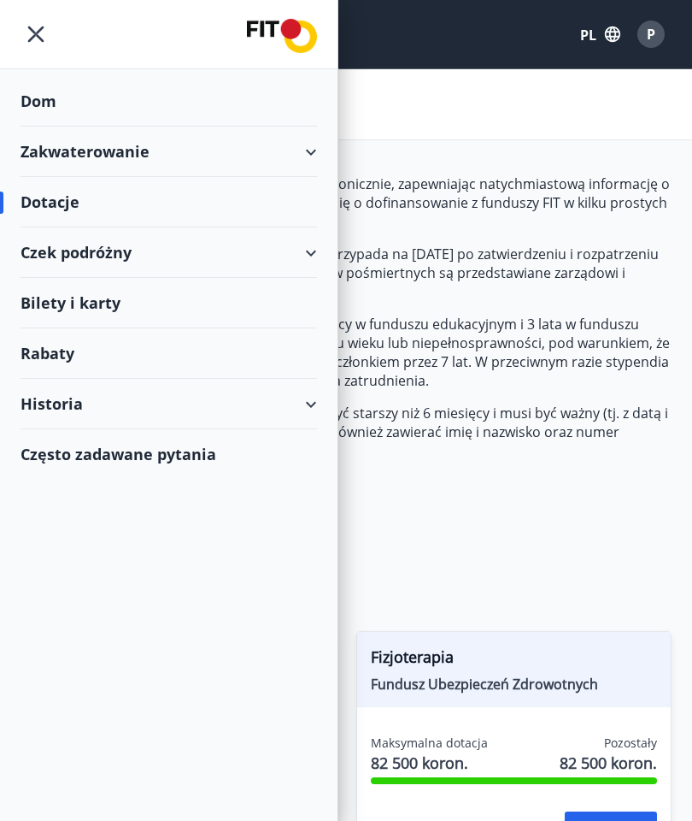
click at [74, 153] on font "Zakwaterowanie" at bounding box center [85, 151] width 129 height 21
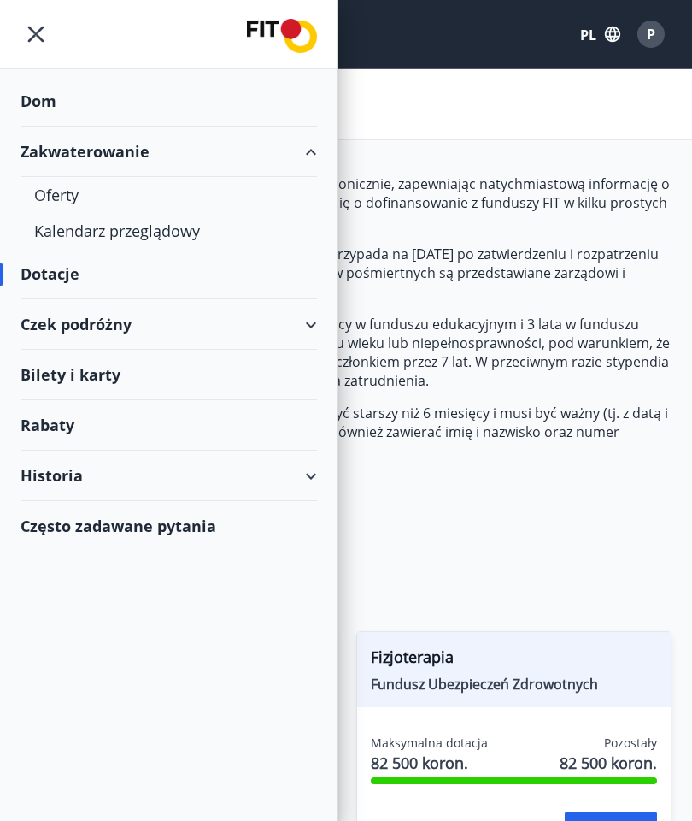
click at [57, 186] on font "Oferty" at bounding box center [56, 195] width 44 height 21
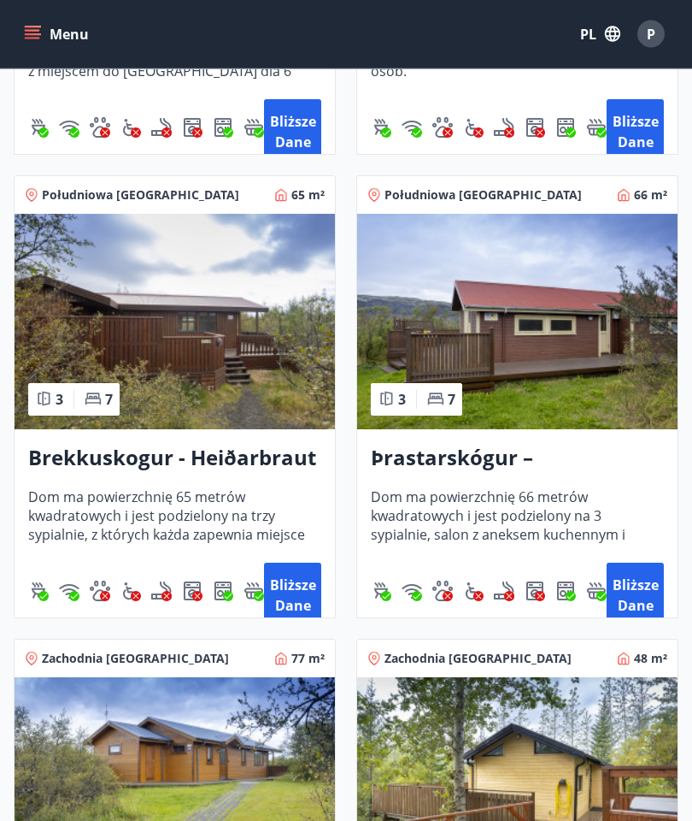
scroll to position [5772, 0]
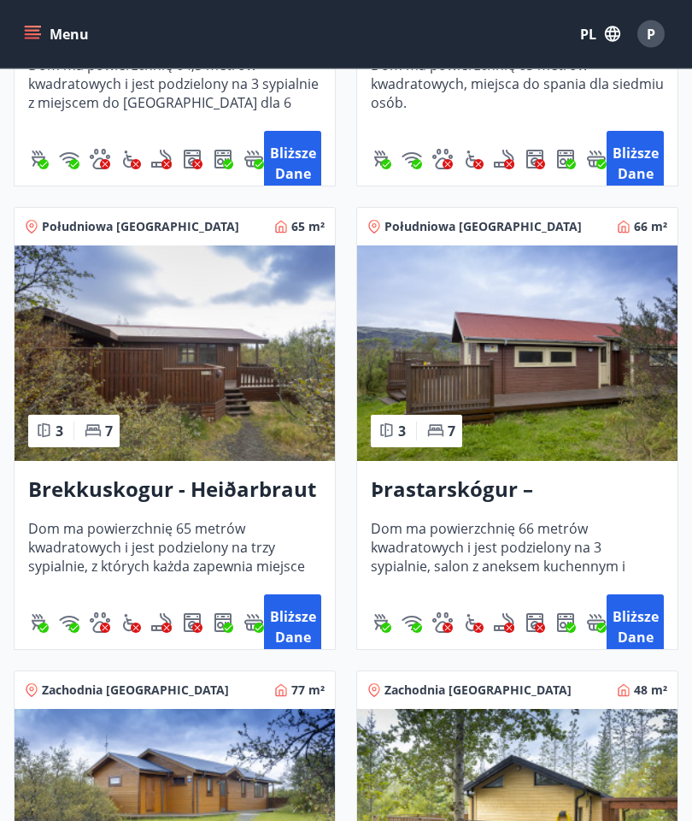
click at [647, 31] on font "P" at bounding box center [651, 34] width 9 height 19
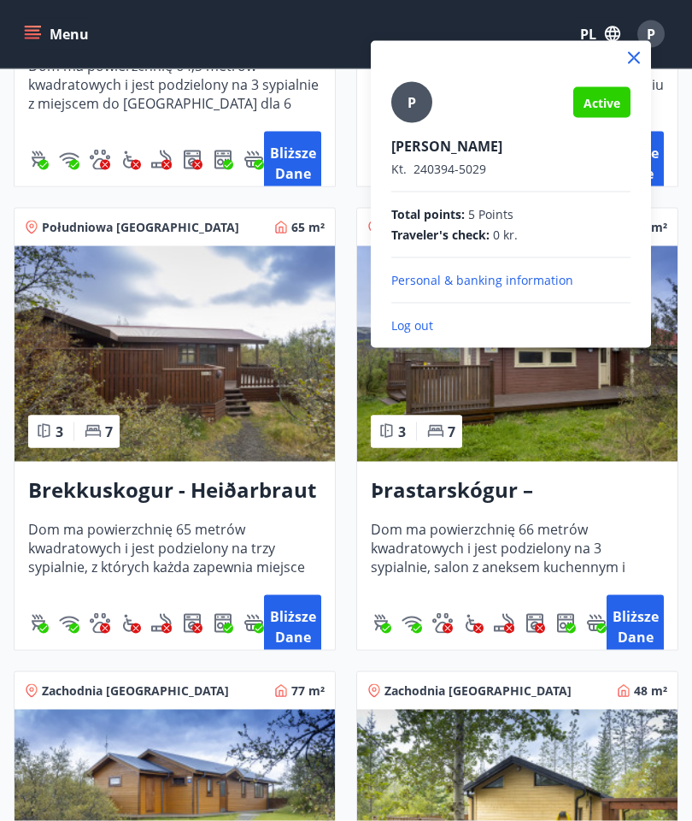
scroll to position [5773, 0]
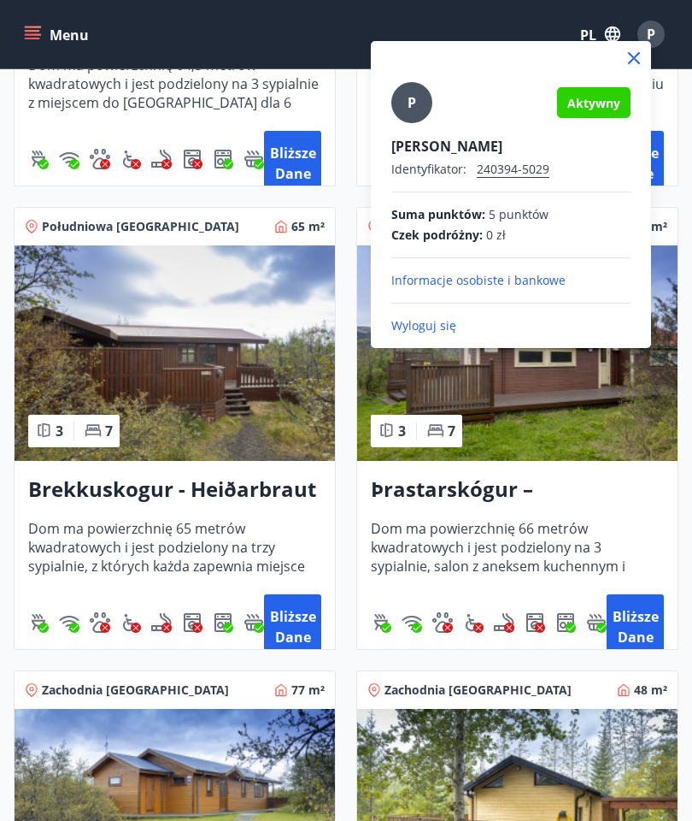
click at [440, 331] on font "Wyloguj się" at bounding box center [424, 325] width 65 height 16
